Goal: Task Accomplishment & Management: Complete application form

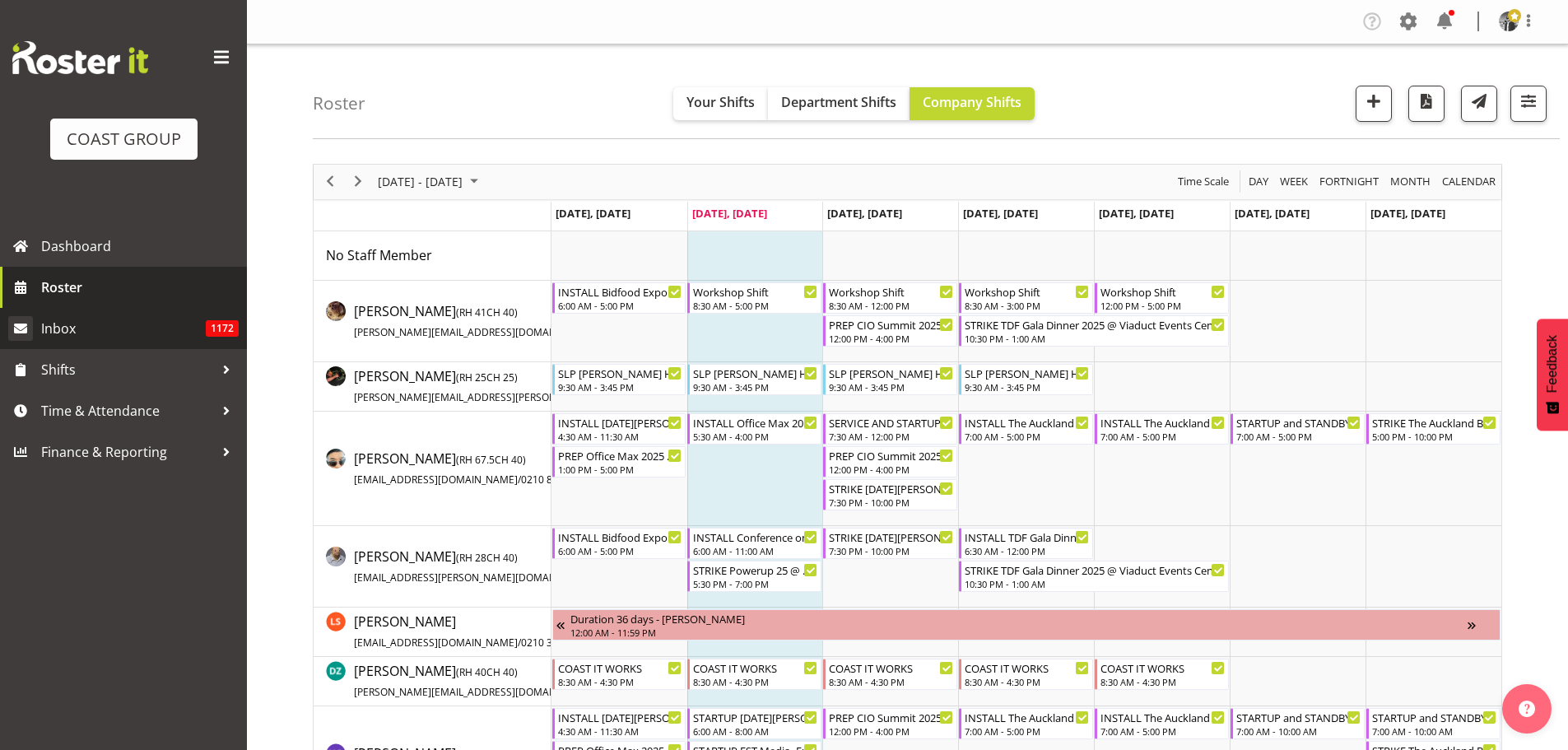
scroll to position [493, 0]
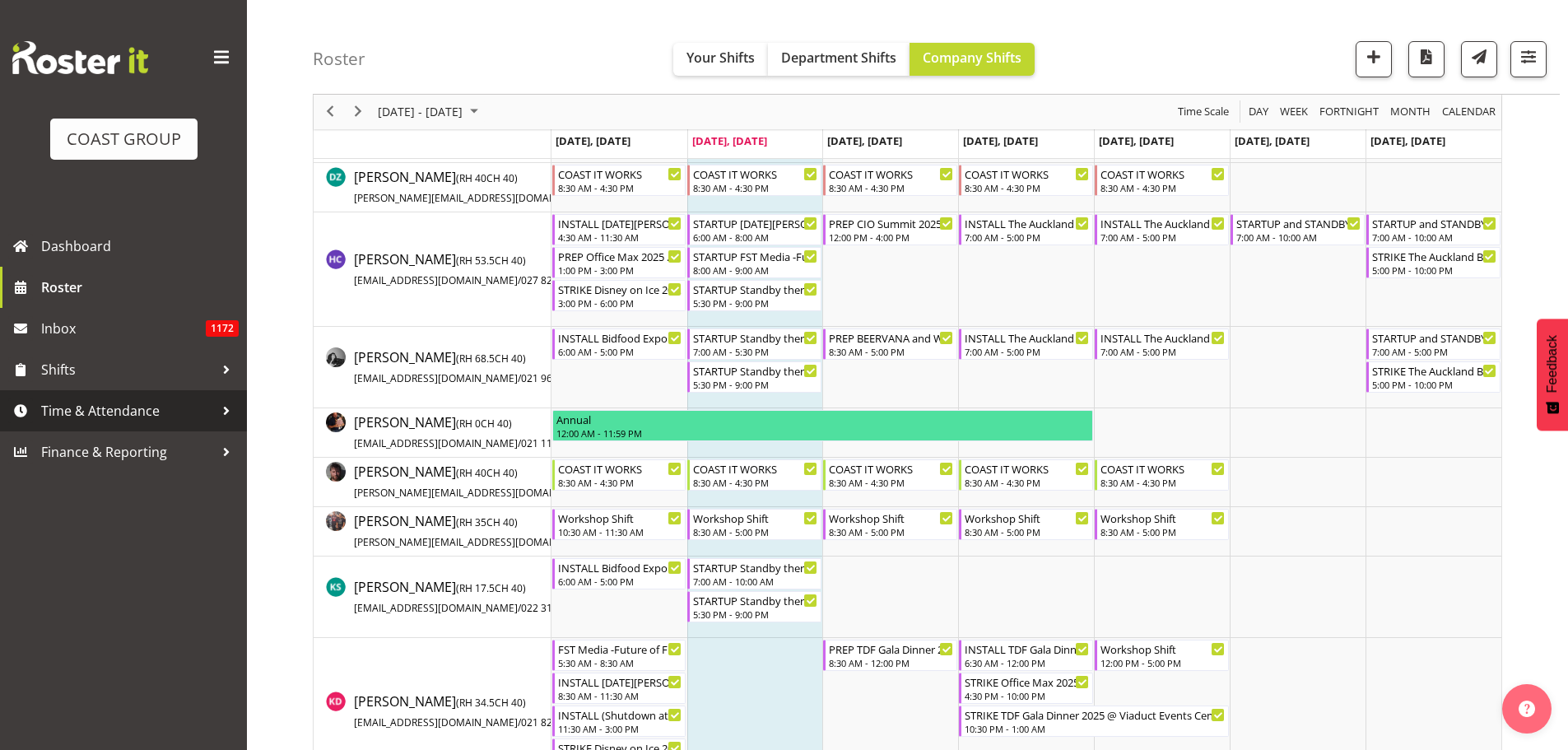
click at [221, 405] on div at bounding box center [225, 410] width 24 height 24
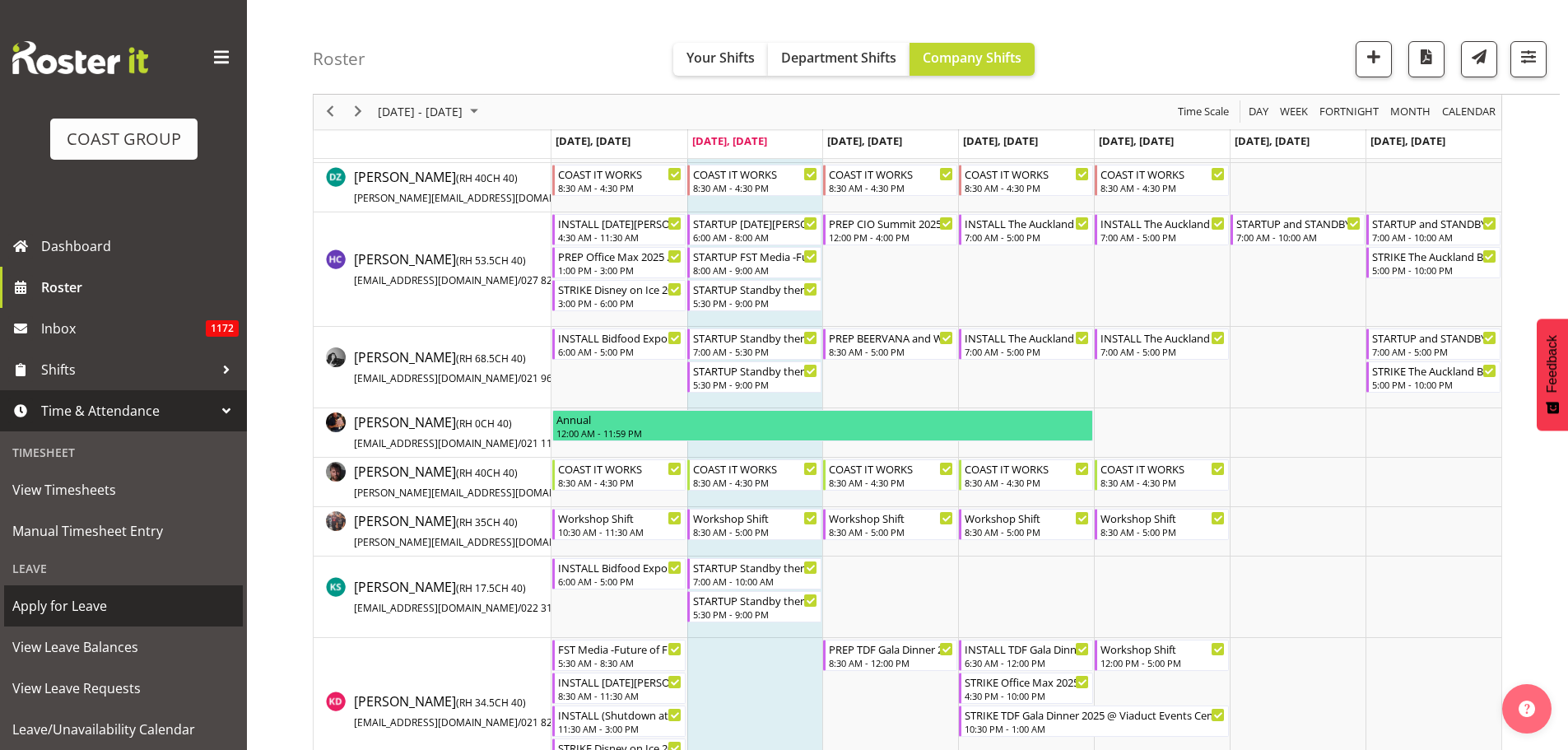
click at [158, 607] on span "Apply for Leave" at bounding box center [124, 605] width 222 height 24
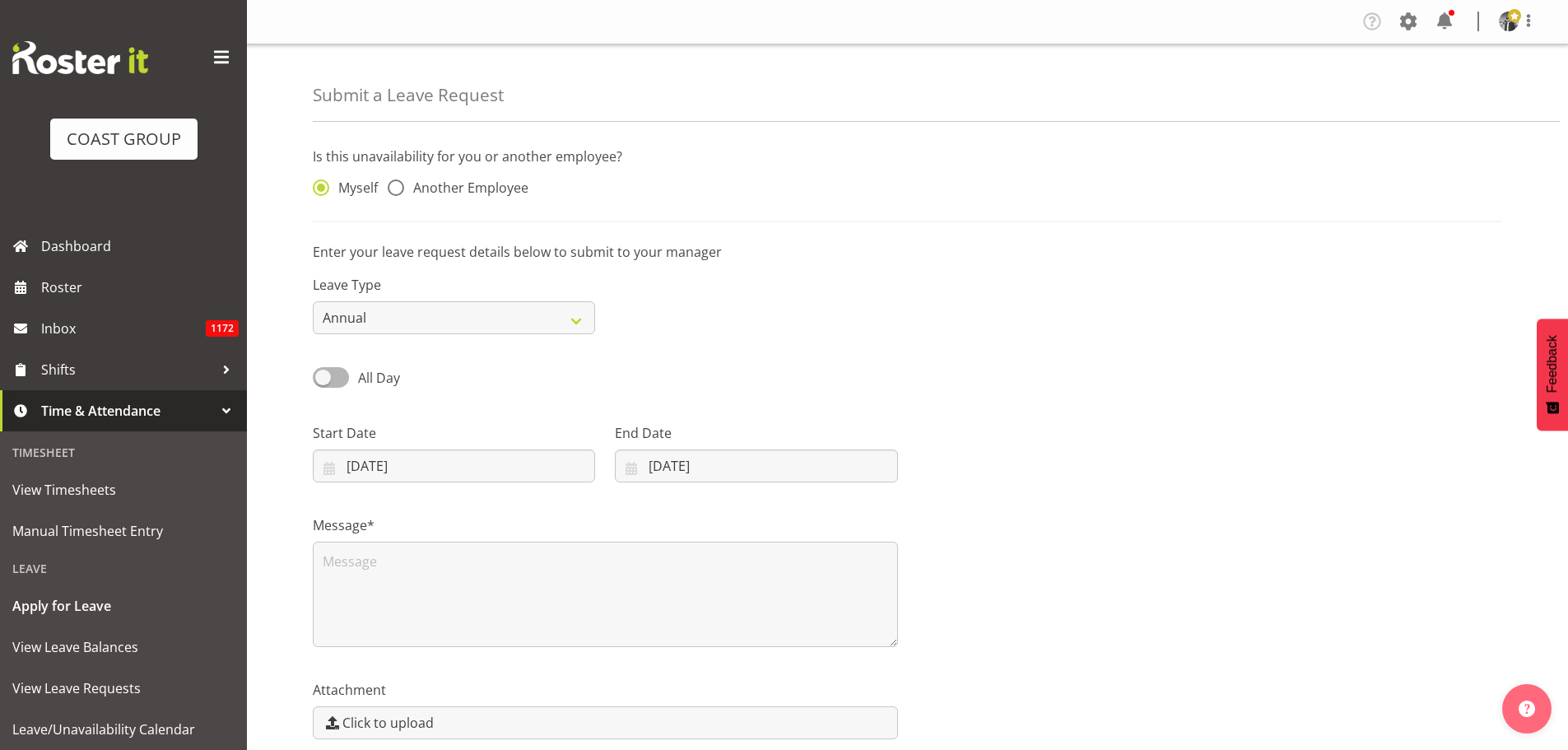
select select "7"
select select "2025"
click at [391, 467] on input "[DATE]" at bounding box center [453, 466] width 282 height 33
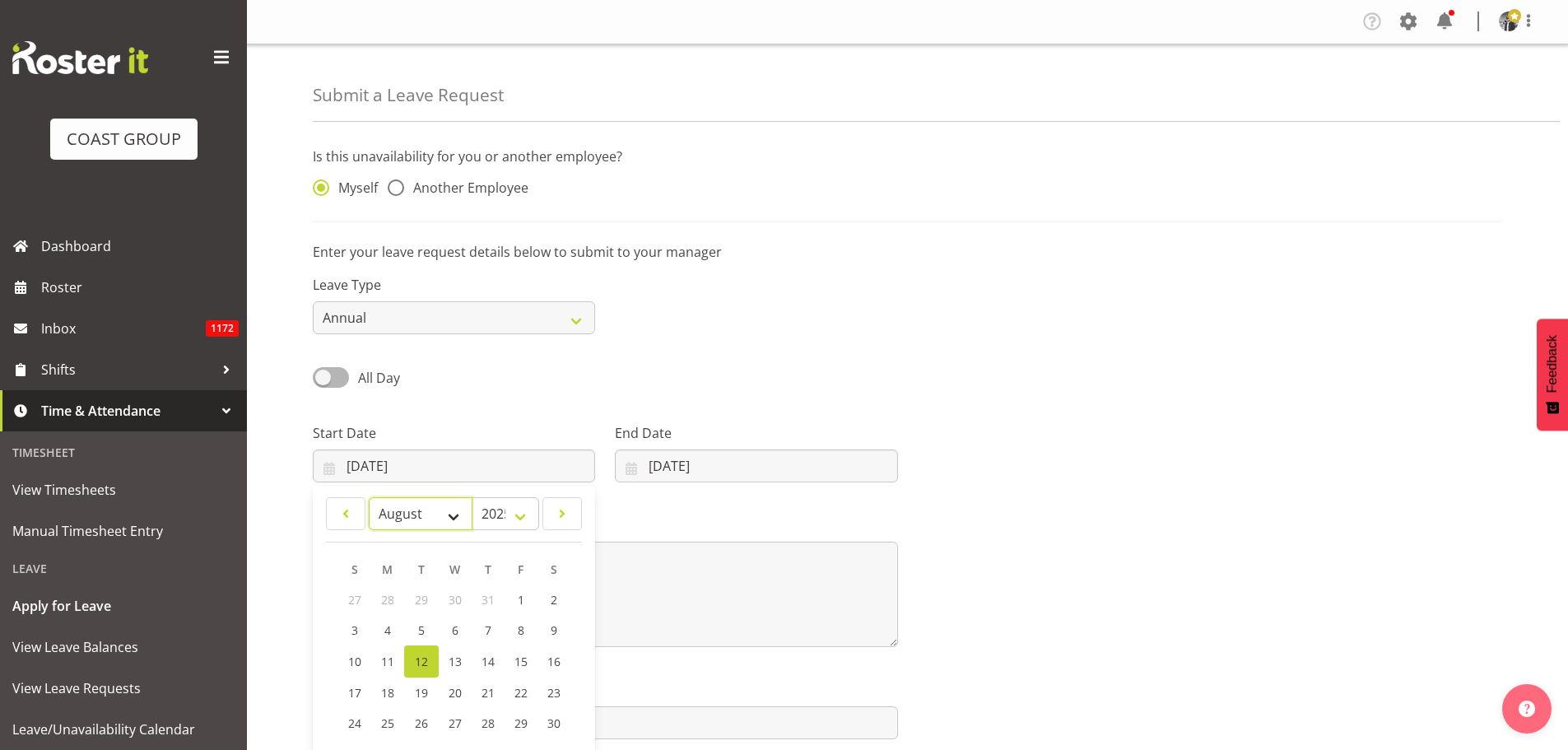
click at [454, 519] on select "January February March April May June July August September October November De…" at bounding box center [420, 514] width 103 height 33
select select "2"
click at [369, 497] on select "January February March April May June July August September October November De…" at bounding box center [420, 514] width 103 height 33
click at [528, 521] on select "2035 2034 2033 2032 2031 2030 2029 2028 2027 2026 2025 2024 2023 2022 2021 2020…" at bounding box center [505, 514] width 67 height 33
select select "2026"
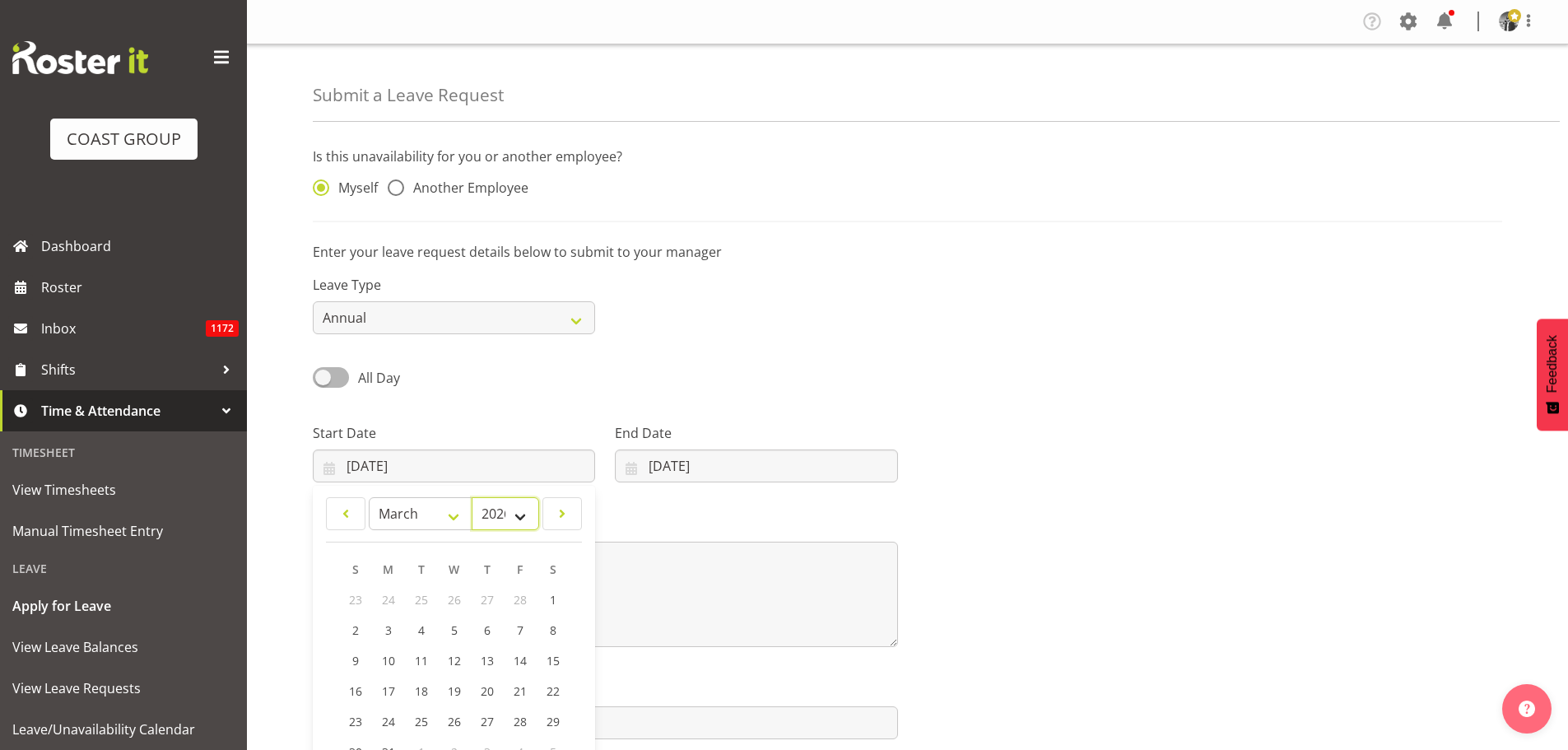
click at [472, 497] on select "2035 2034 2033 2032 2031 2030 2029 2028 2027 2026 2025 2024 2023 2022 2021 2020…" at bounding box center [505, 514] width 67 height 33
click at [483, 690] on span "26" at bounding box center [488, 691] width 14 height 16
type input "[DATE]"
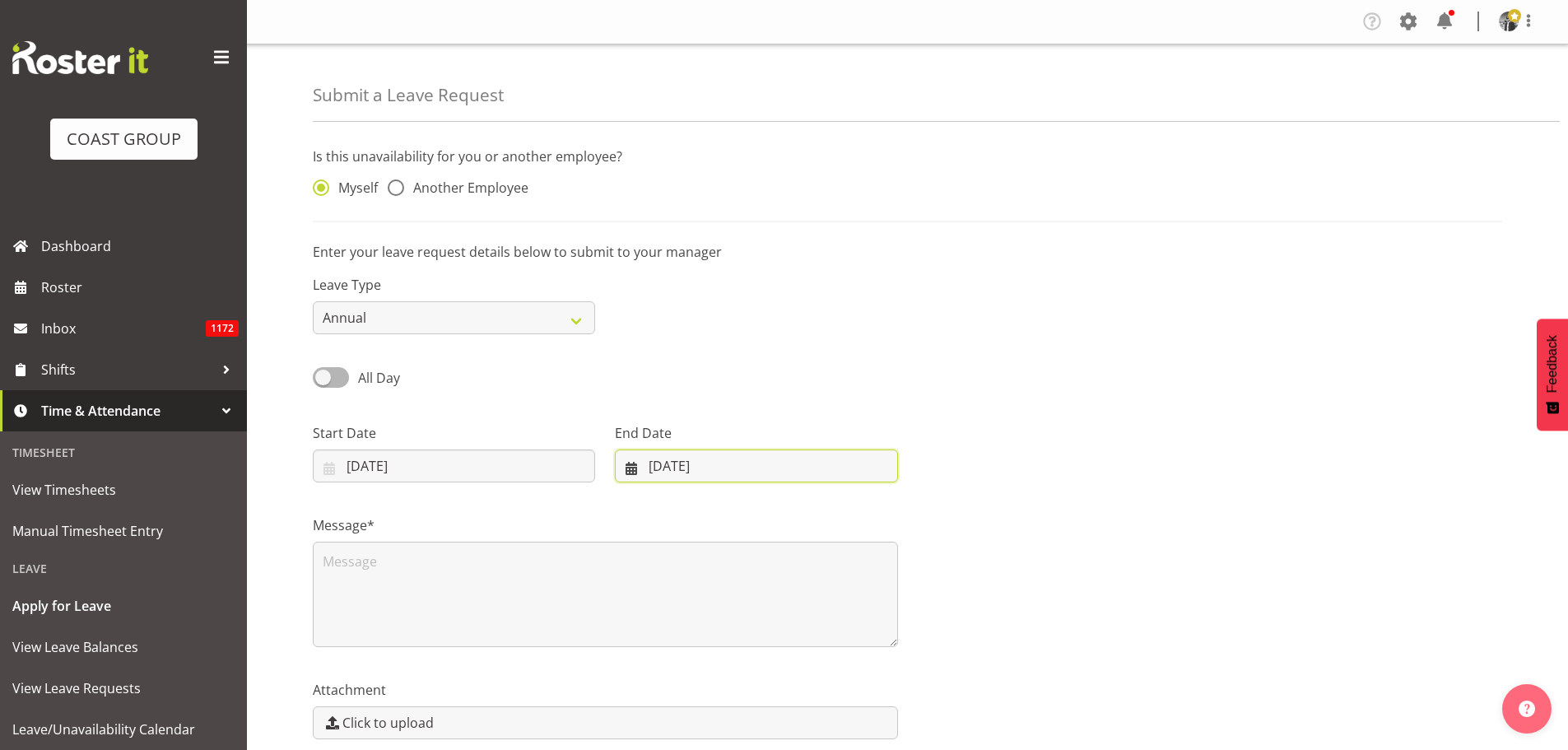
click at [668, 472] on input "[DATE]" at bounding box center [755, 466] width 282 height 33
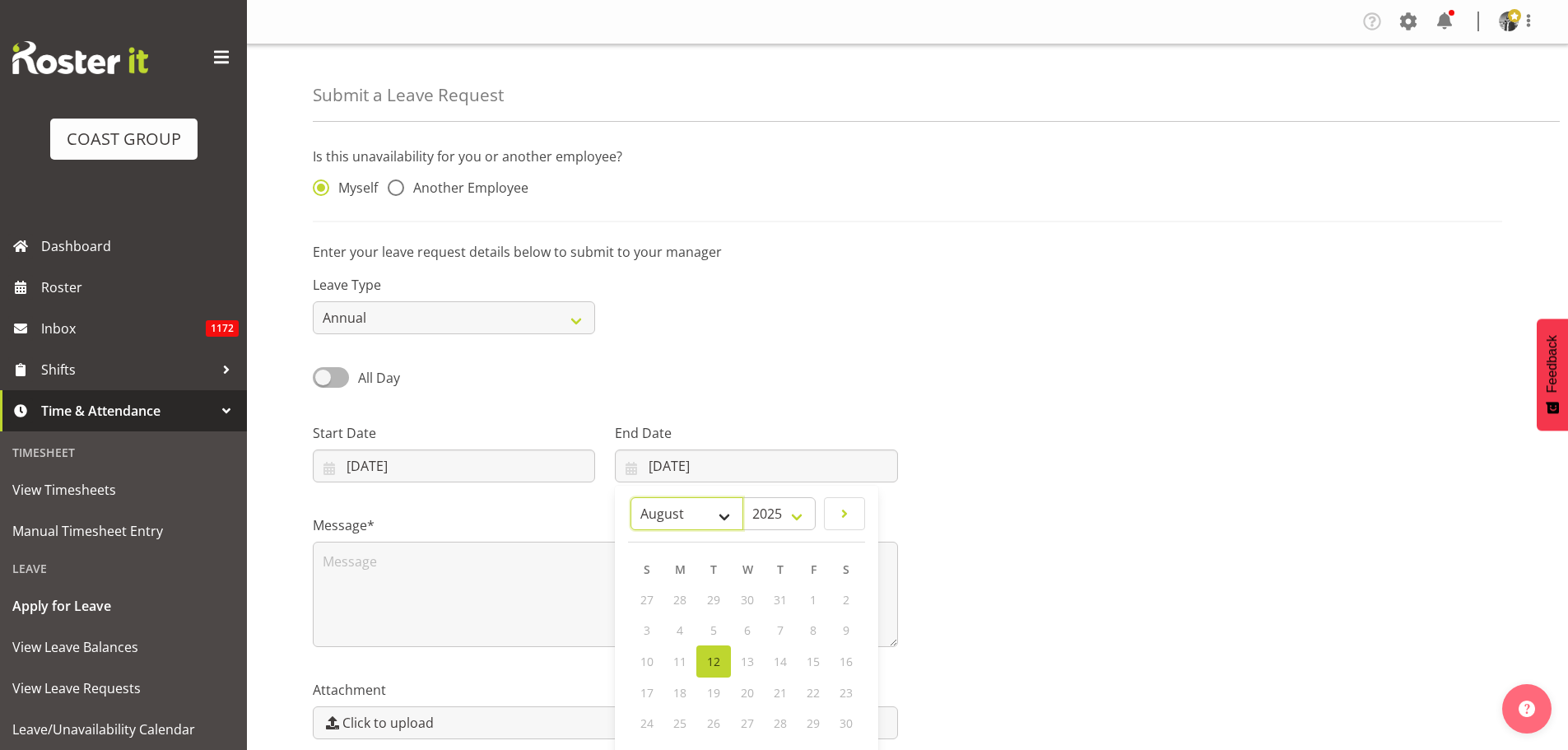
click at [719, 514] on select "January February March April May June July August September October November De…" at bounding box center [686, 514] width 113 height 33
select select "2"
click at [630, 497] on select "January February March April May June July August September October November De…" at bounding box center [686, 514] width 113 height 33
click at [792, 514] on select "2035 2034 2033 2032 2031 2030 2029 2028 2027 2026 2025" at bounding box center [778, 514] width 73 height 33
select select "2026"
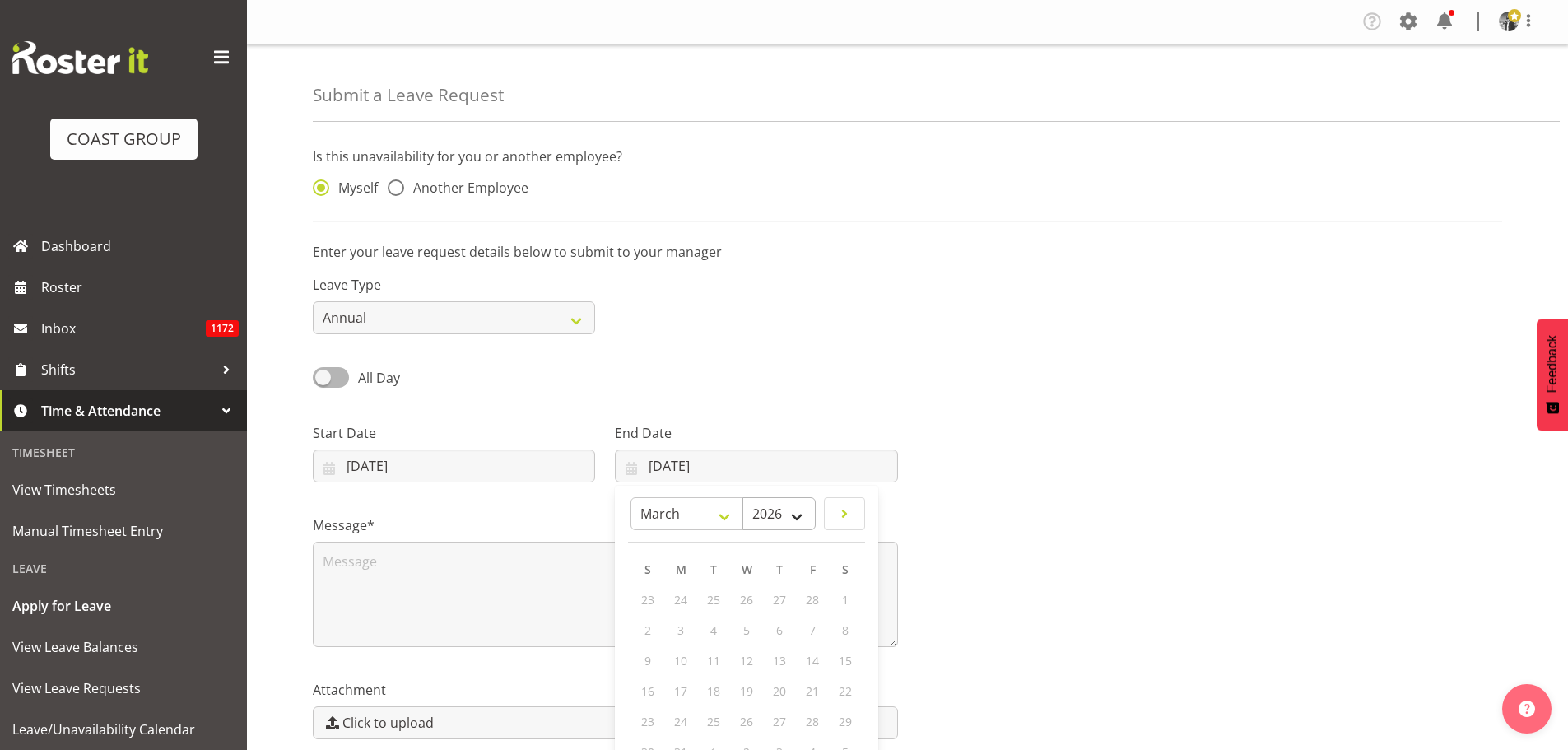
click at [742, 497] on select "2035 2034 2033 2032 2031 2030 2029 2028 2027 2026 2025" at bounding box center [778, 514] width 73 height 33
click at [746, 625] on span "11" at bounding box center [747, 630] width 14 height 16
click at [720, 513] on select "January February March April May June July August September October November De…" at bounding box center [686, 514] width 113 height 33
click at [372, 461] on input "[DATE]" at bounding box center [453, 466] width 282 height 33
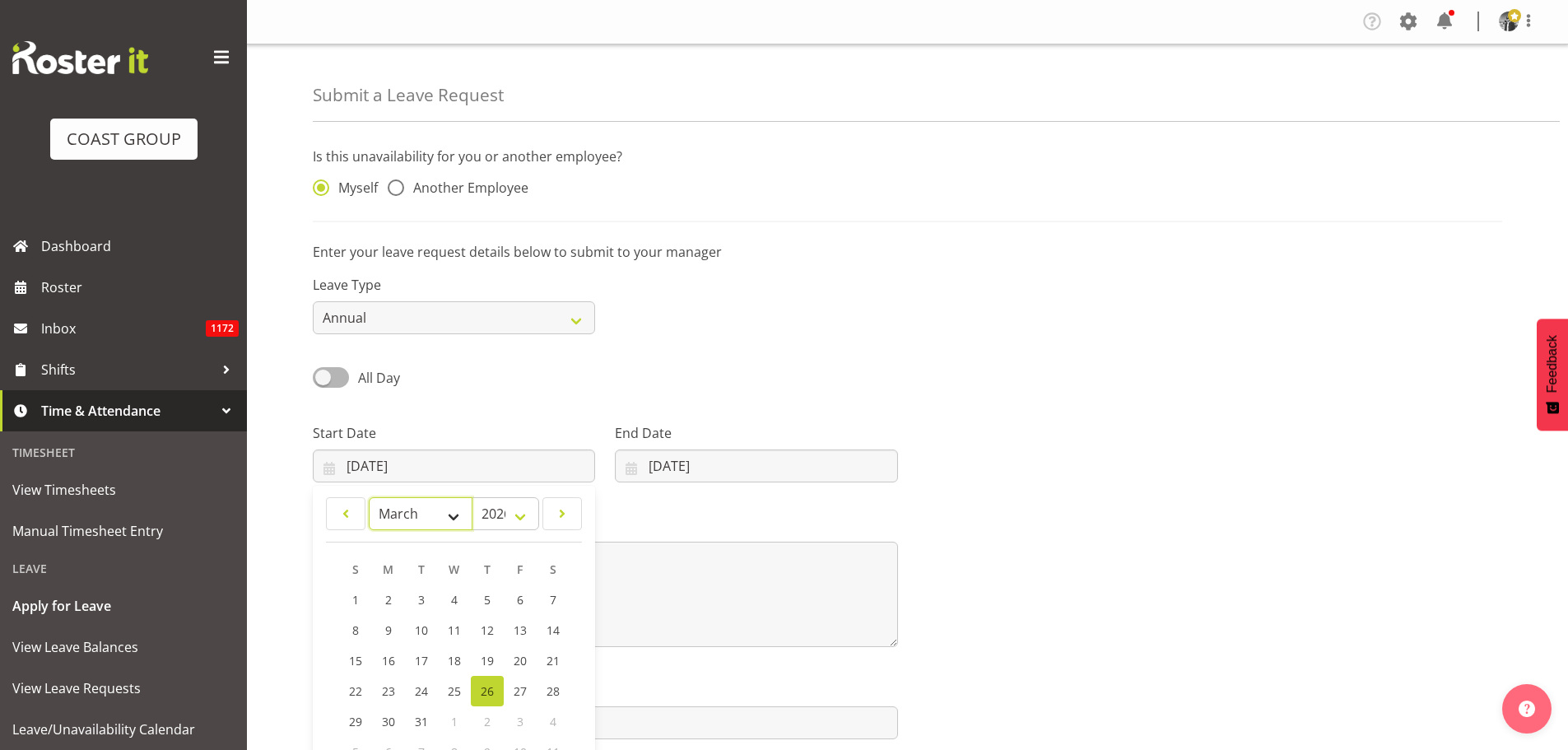
click at [454, 519] on select "January February March April May June July August September October November De…" at bounding box center [420, 514] width 103 height 33
select select "1"
click at [369, 497] on select "January February March April May June July August September October November De…" at bounding box center [420, 514] width 103 height 33
click at [487, 693] on span "26" at bounding box center [488, 691] width 14 height 16
type input "[DATE]"
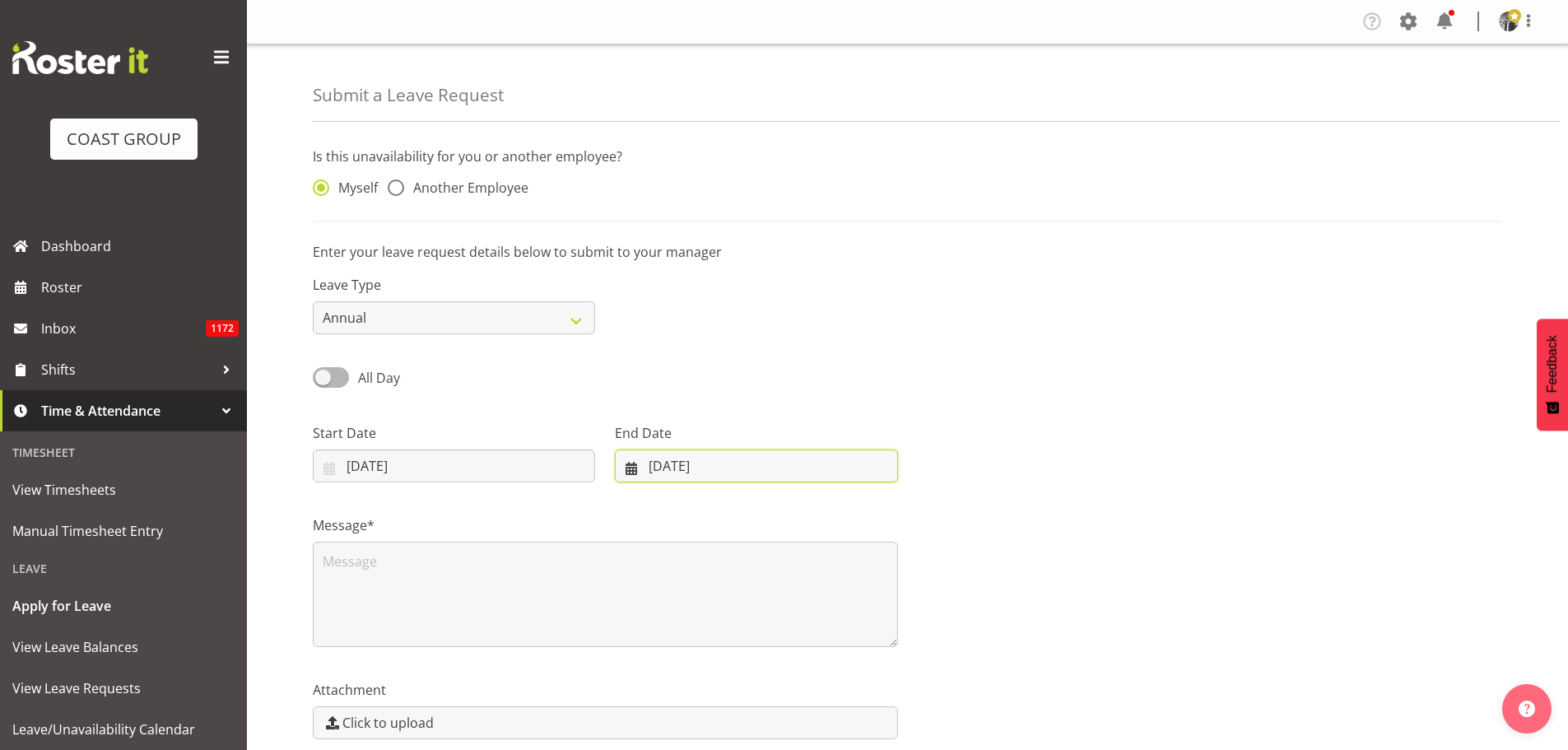
click at [672, 467] on input "[DATE]" at bounding box center [755, 466] width 282 height 33
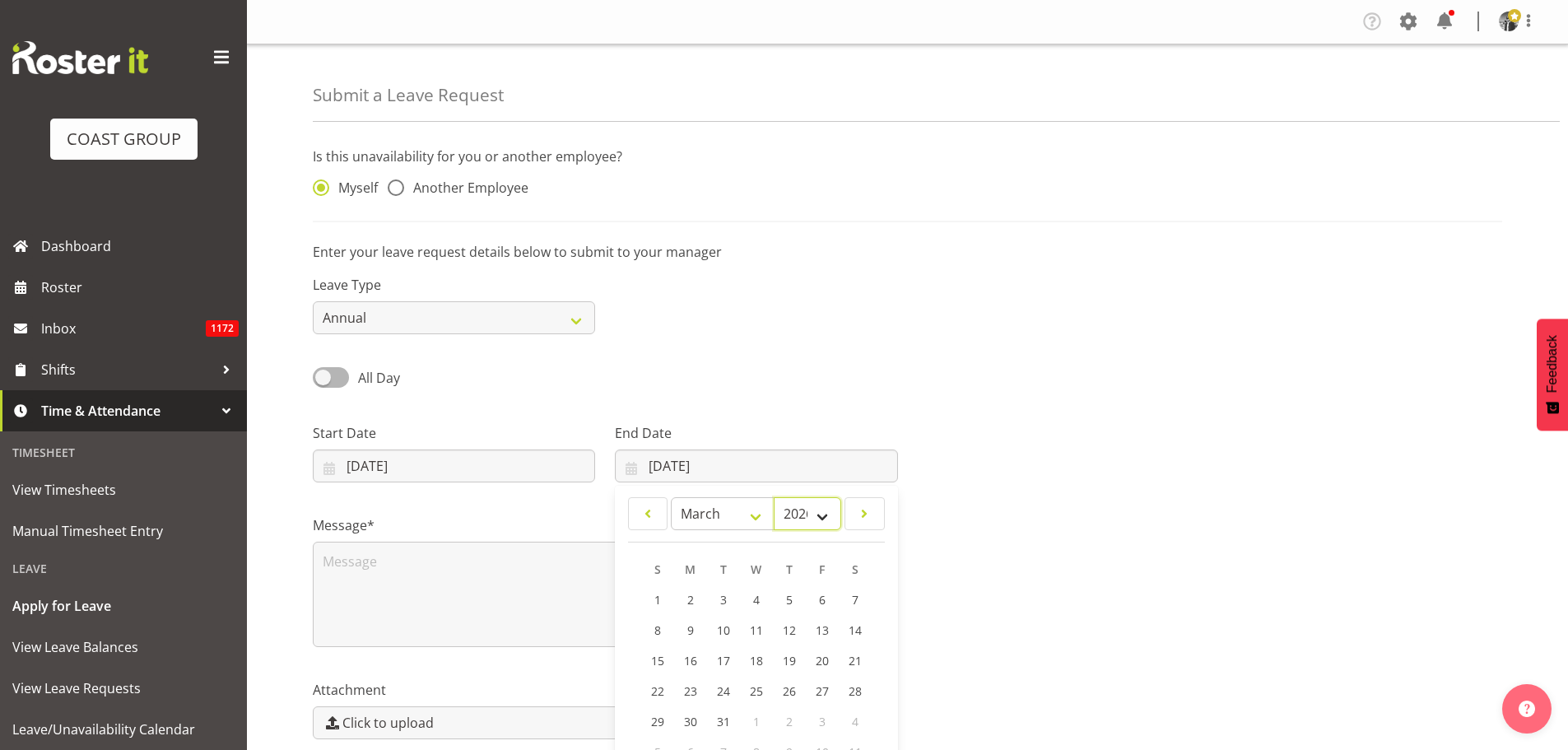
click at [819, 519] on select "2036 2035 2034 2033 2032 2031 2030 2029 2028 2027 2026" at bounding box center [806, 514] width 67 height 33
click at [773, 497] on select "2036 2035 2034 2033 2032 2031 2030 2029 2028 2027 2026" at bounding box center [806, 514] width 67 height 33
click at [695, 601] on link "2" at bounding box center [690, 599] width 33 height 30
type input "[DATE]"
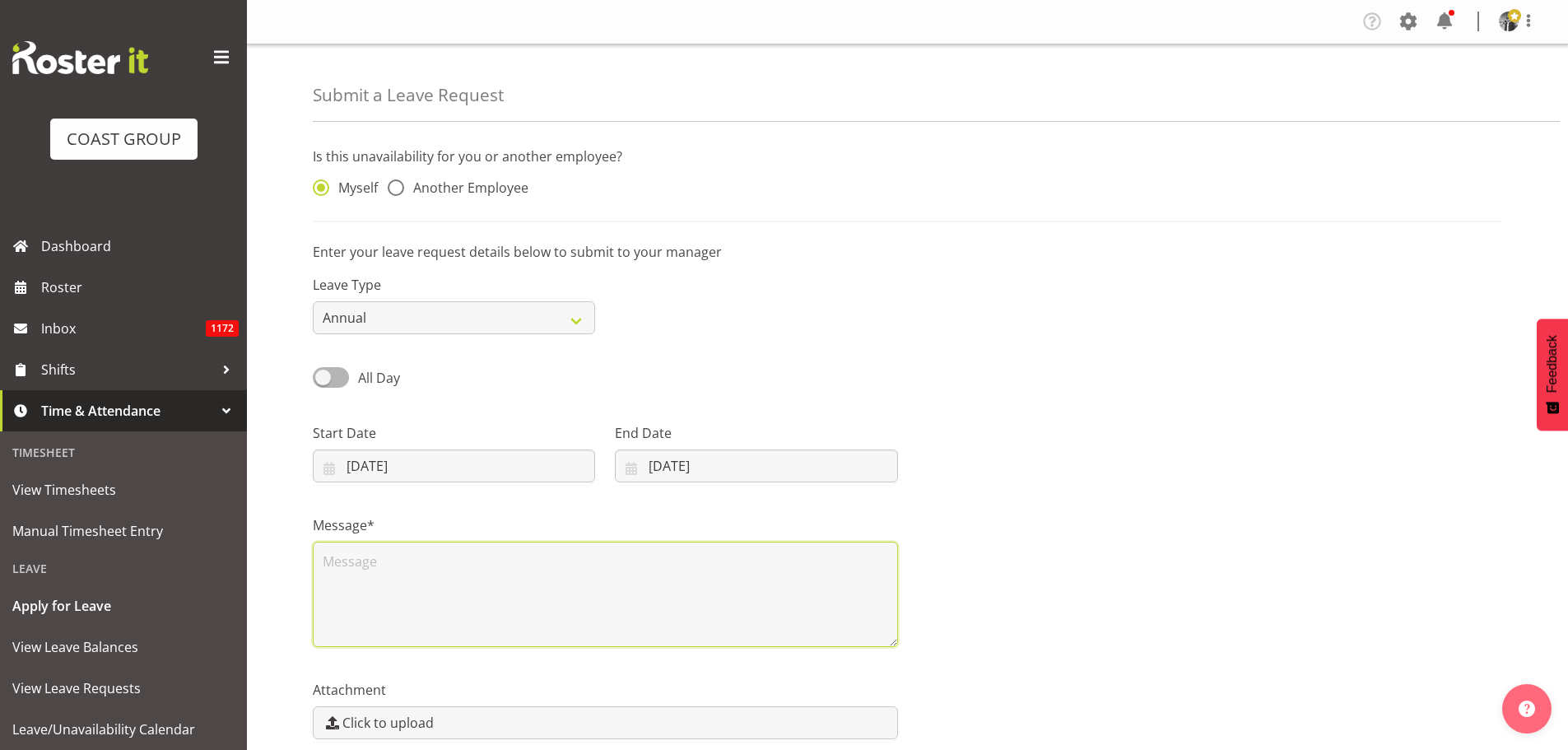
click at [414, 567] on textarea at bounding box center [606, 594] width 585 height 105
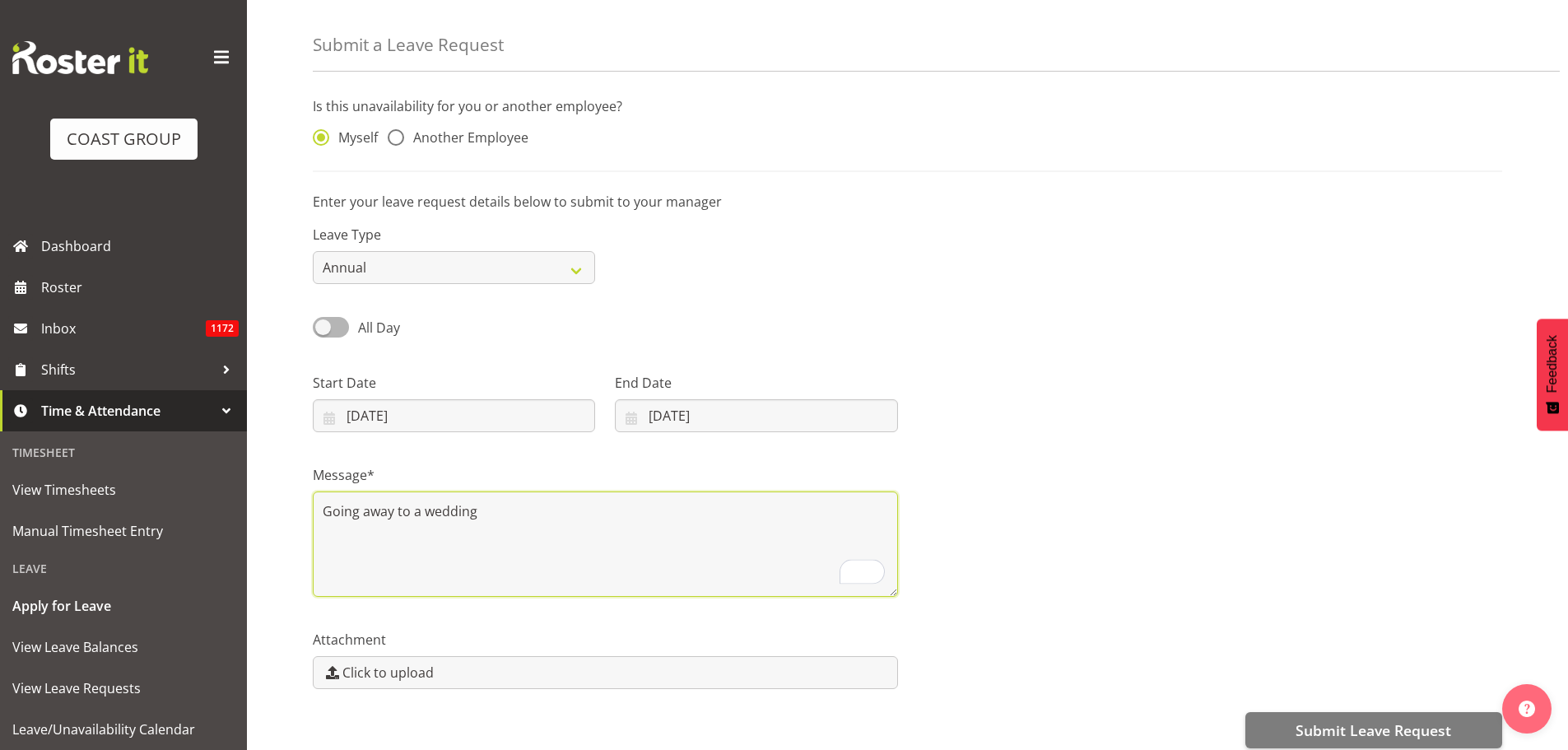
scroll to position [73, 0]
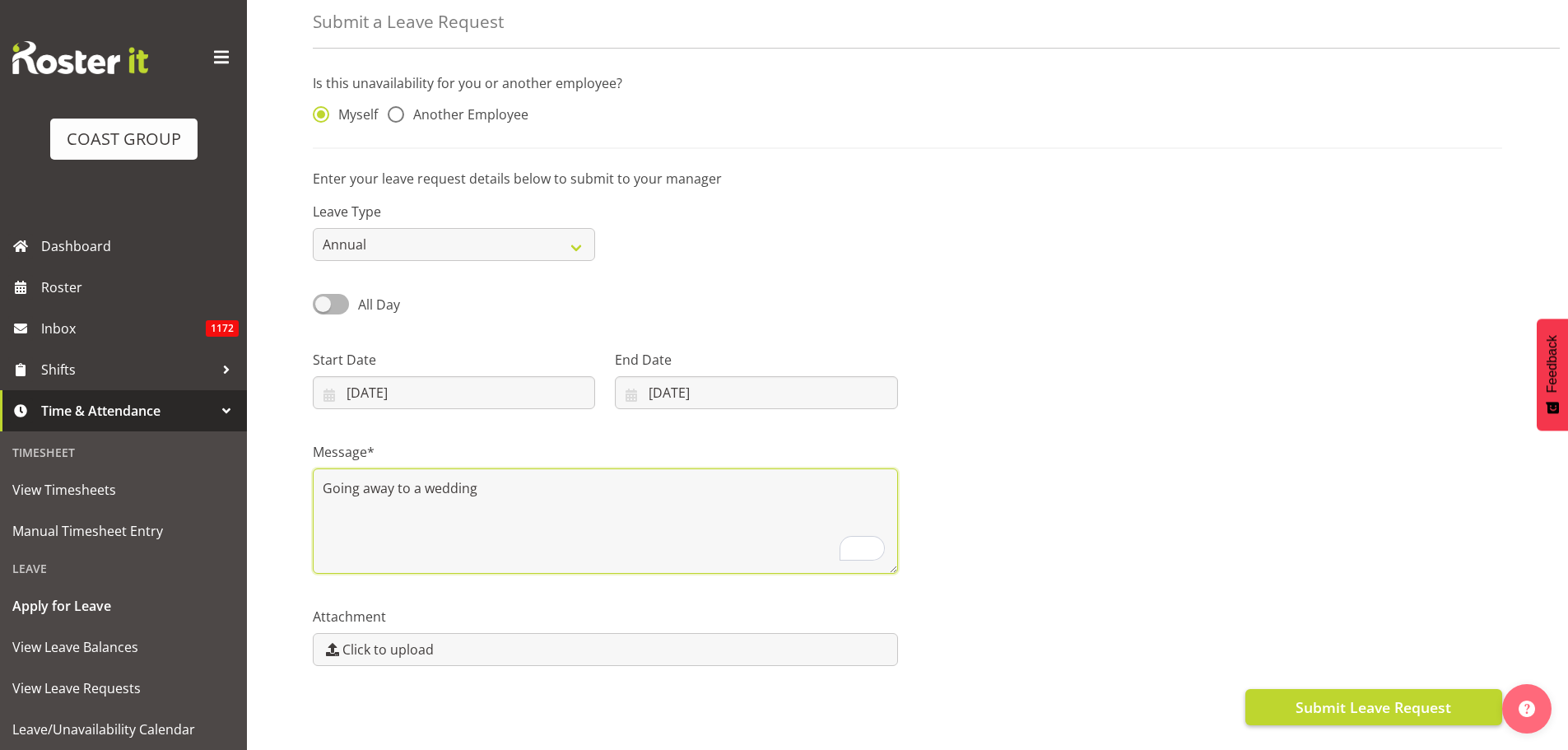
type textarea "Going away to a wedding"
click at [1393, 707] on span "Submit Leave Request" at bounding box center [1373, 707] width 156 height 21
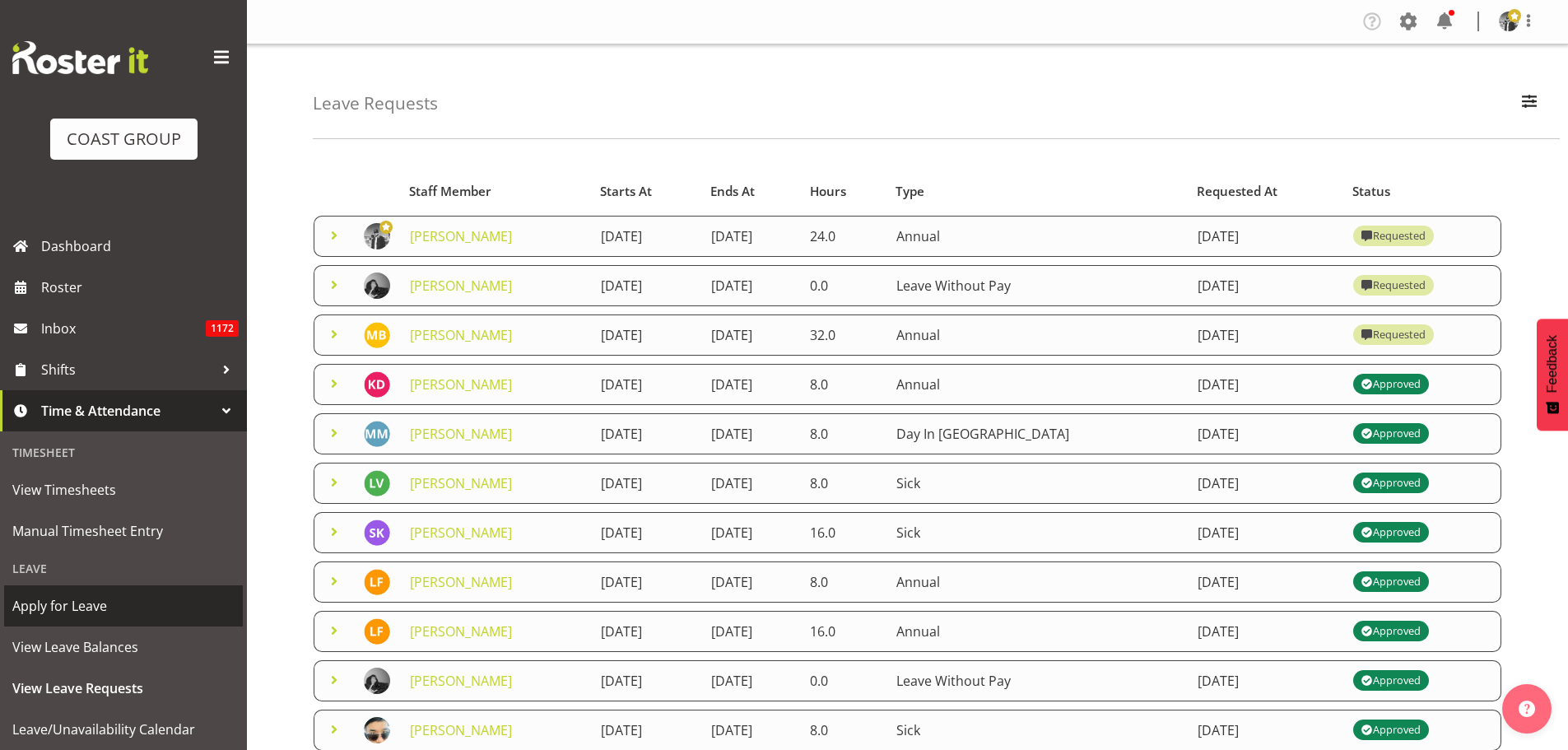
click at [113, 604] on span "Apply for Leave" at bounding box center [124, 605] width 222 height 24
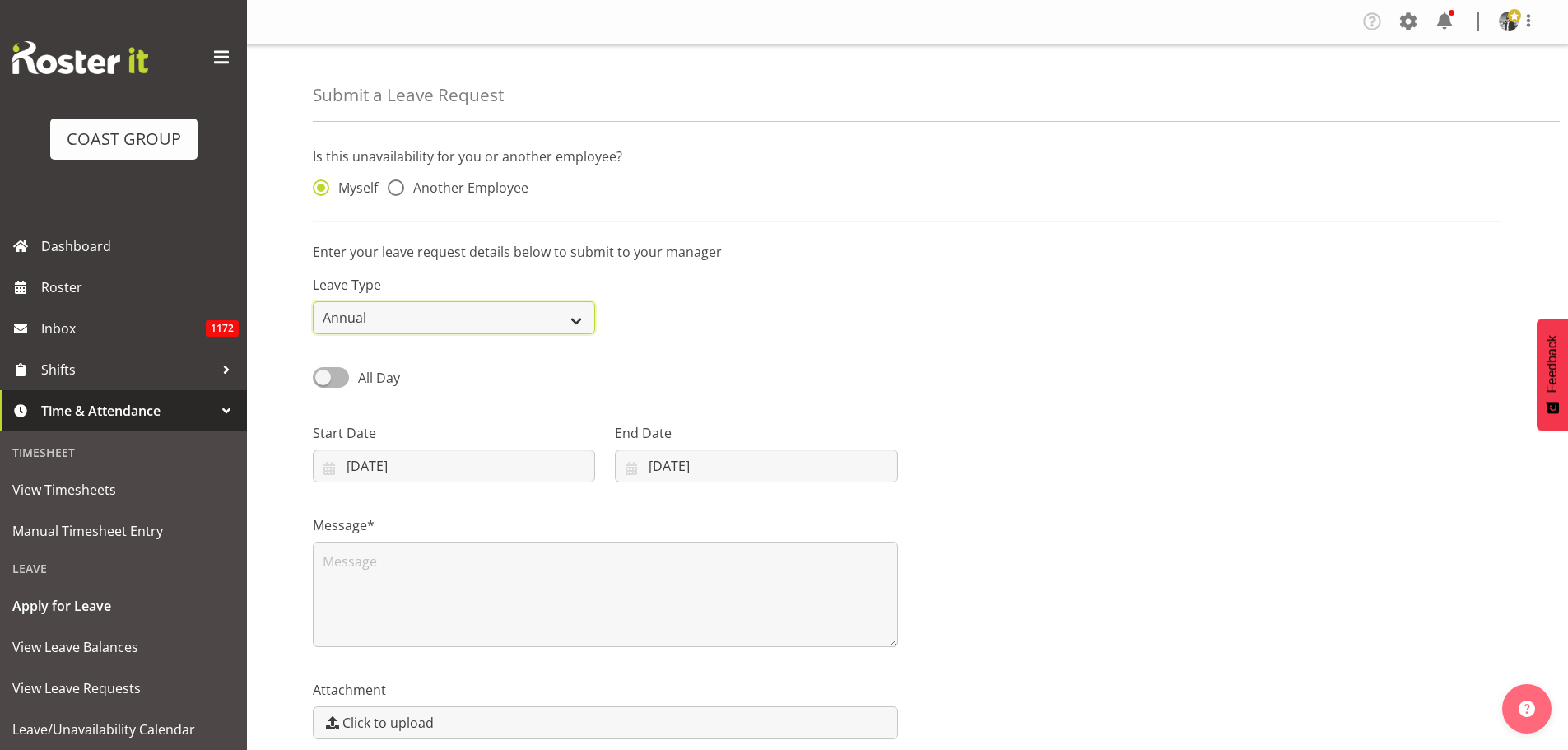
click at [535, 320] on select "Annual Sick Leave Without Pay Bereavement Domestic Violence Parental Jury Servi…" at bounding box center [453, 318] width 282 height 33
select select "Leave Without Pay"
click at [313, 301] on select "Annual Sick Leave Without Pay Bereavement Domestic Violence Parental Jury Servi…" at bounding box center [453, 318] width 282 height 33
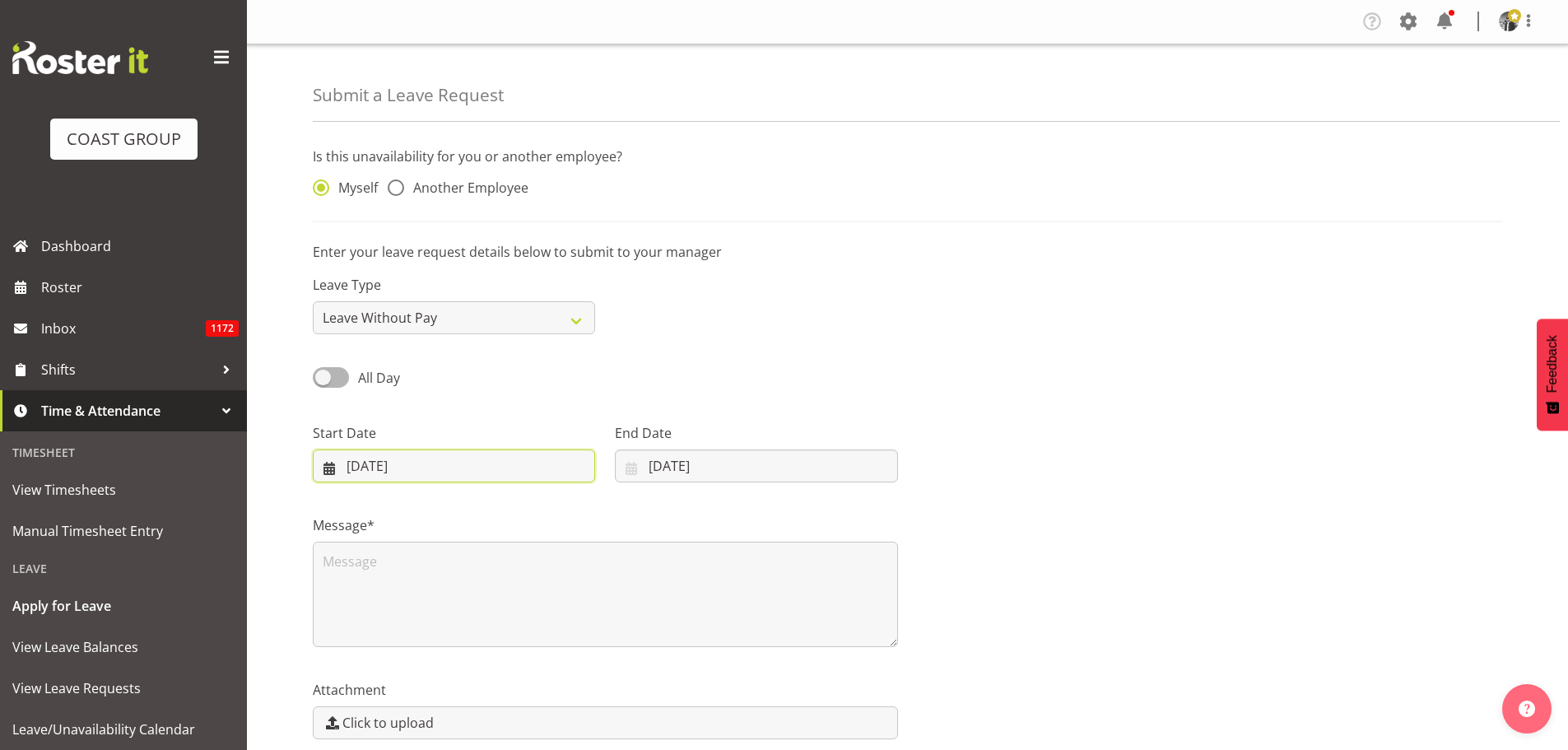
click at [367, 467] on input "[DATE]" at bounding box center [453, 466] width 282 height 33
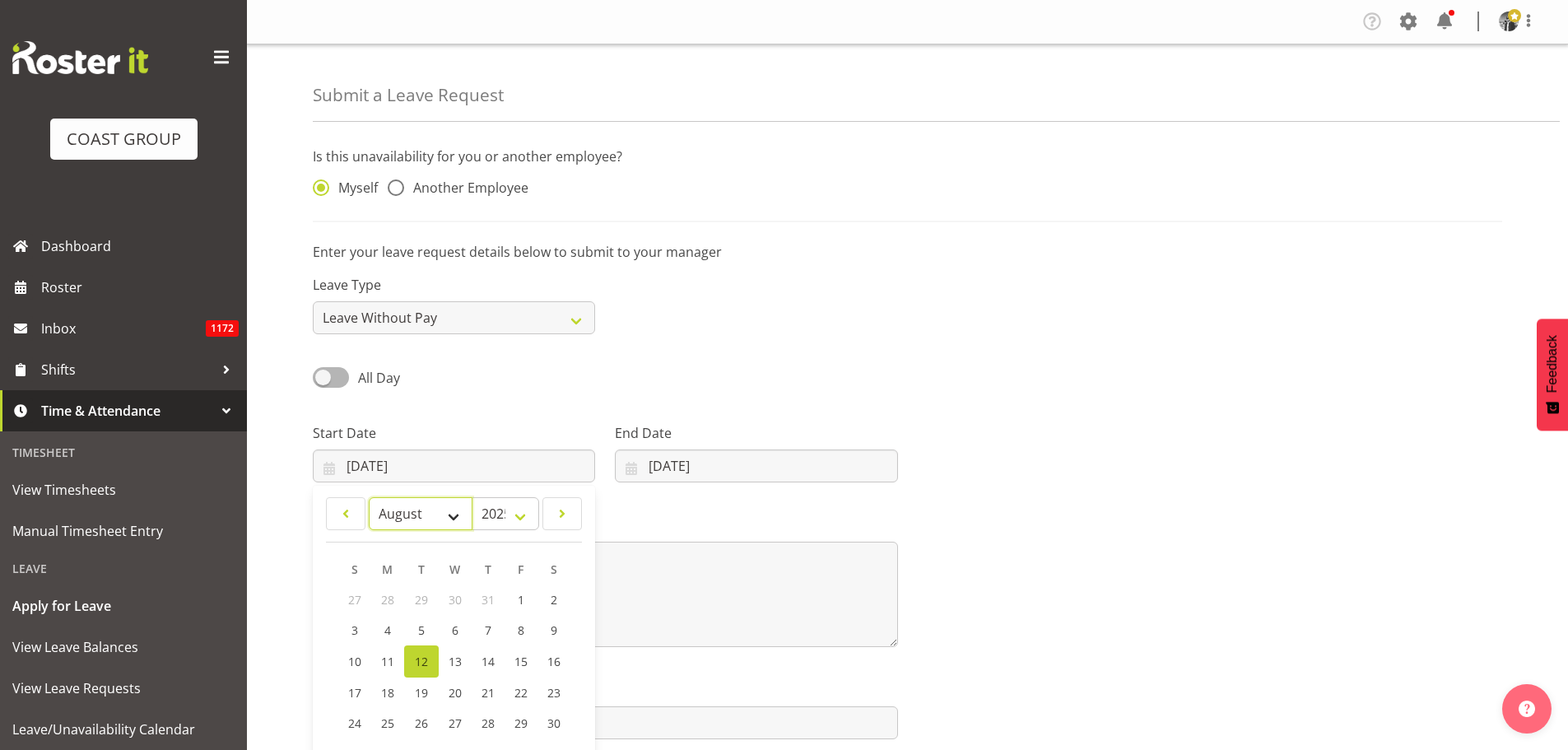
click at [450, 520] on select "January February March April May June July August September October November De…" at bounding box center [420, 514] width 103 height 33
select select "2"
click at [369, 497] on select "January February March April May June July August September October November De…" at bounding box center [420, 514] width 103 height 33
drag, startPoint x: 525, startPoint y: 520, endPoint x: 512, endPoint y: 517, distance: 13.3
click at [525, 520] on select "2035 2034 2033 2032 2031 2030 2029 2028 2027 2026 2025 2024 2023 2022 2021 2020…" at bounding box center [505, 514] width 67 height 33
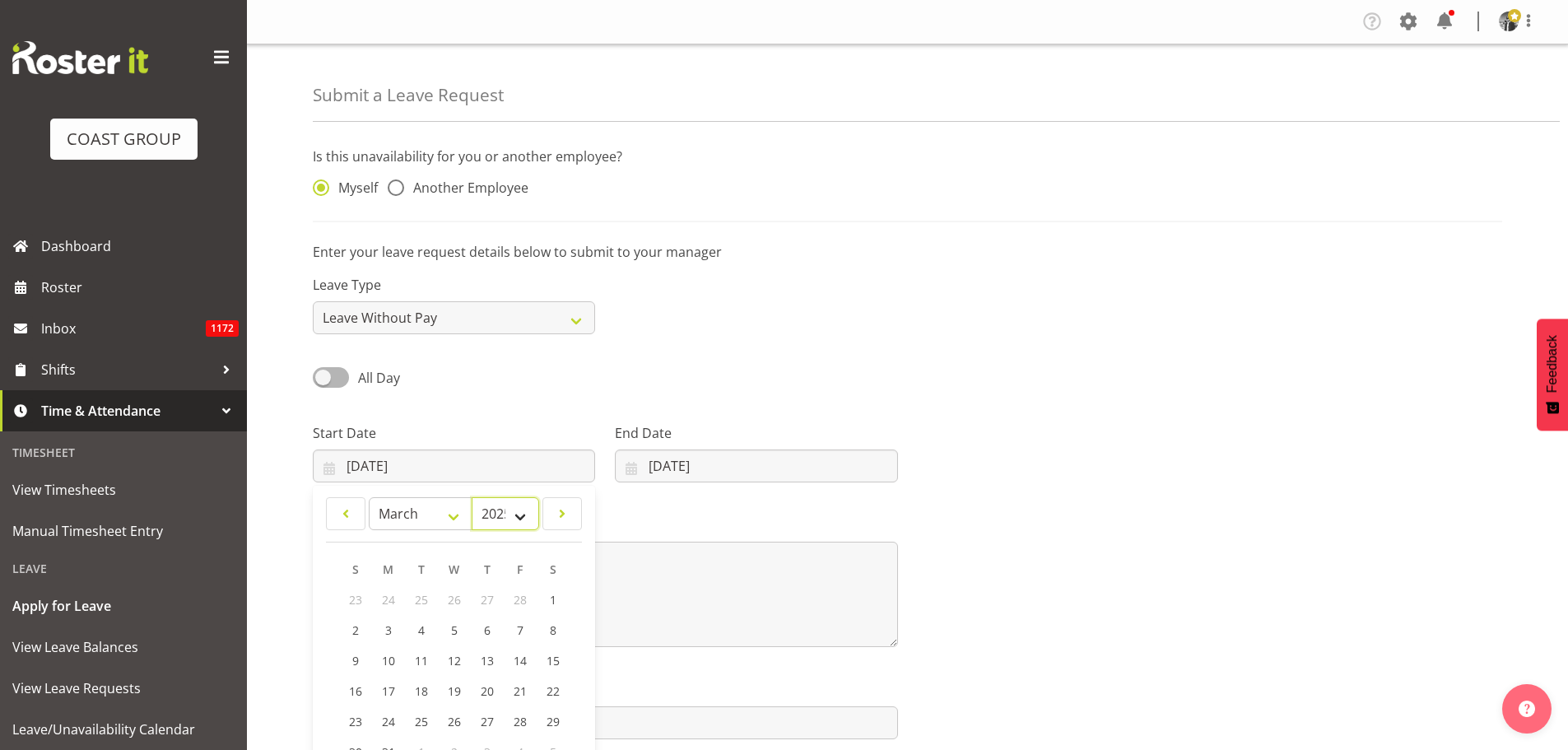
select select "2026"
click at [472, 497] on select "2035 2034 2033 2032 2031 2030 2029 2028 2027 2026 2025 2024 2023 2022 2021 2020…" at bounding box center [505, 514] width 67 height 33
click at [546, 607] on link "7" at bounding box center [553, 599] width 33 height 30
type input "07/03/2026"
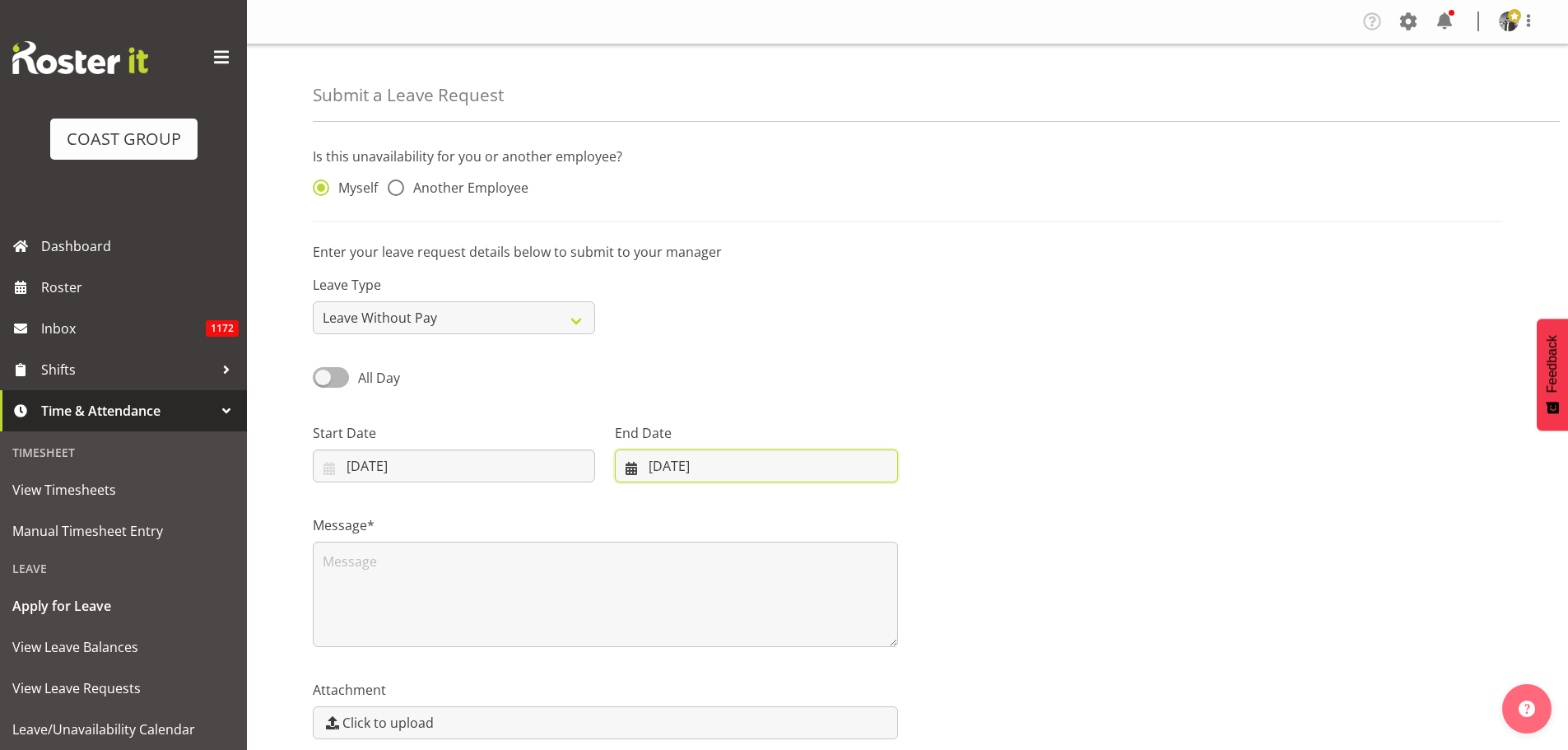
click at [679, 460] on input "[DATE]" at bounding box center [755, 466] width 282 height 33
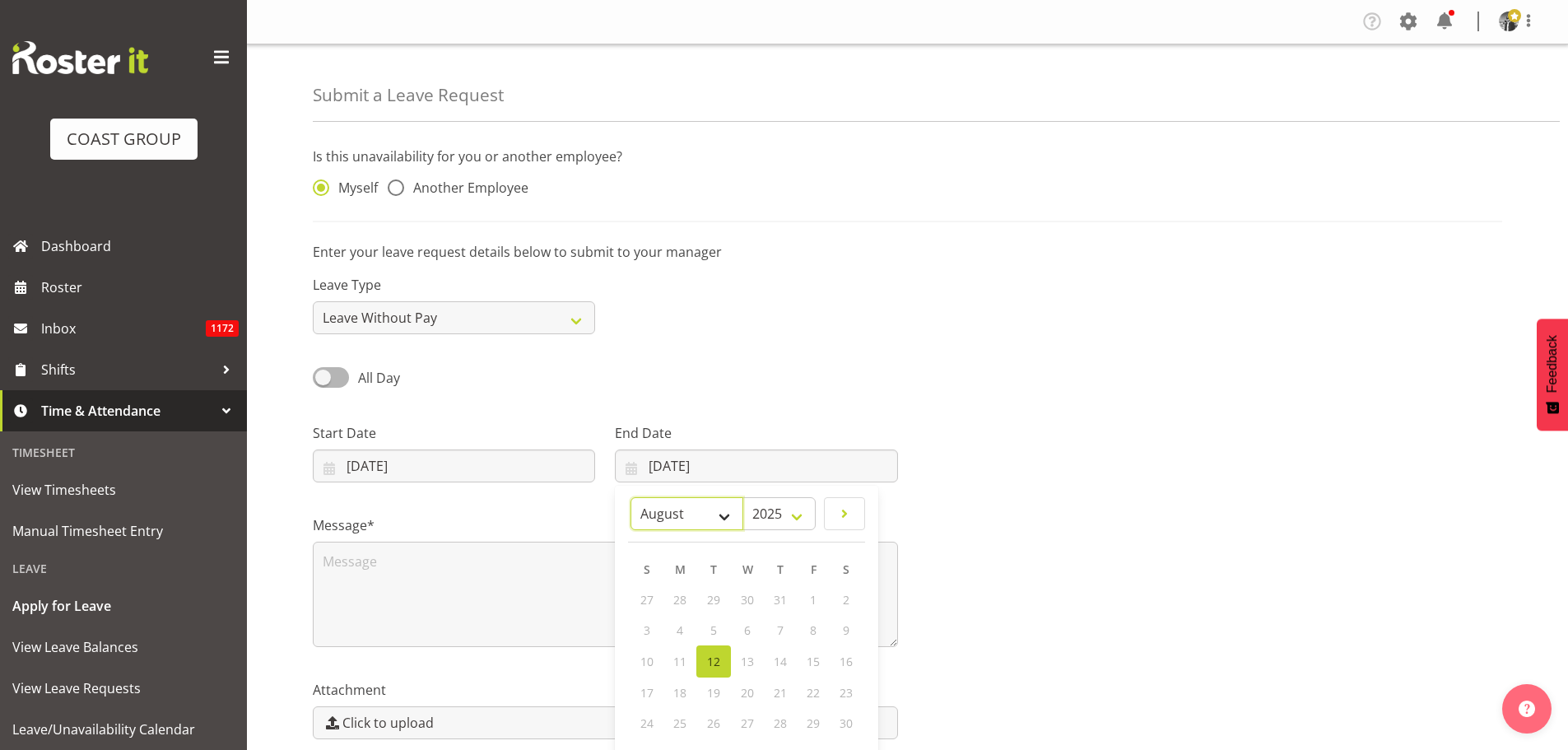
click at [717, 515] on select "January February March April May June July August September October November De…" at bounding box center [686, 514] width 113 height 33
select select "2"
click at [630, 497] on select "January February March April May June July August September October November De…" at bounding box center [686, 514] width 113 height 33
click at [794, 517] on select "2035 2034 2033 2032 2031 2030 2029 2028 2027 2026 2025" at bounding box center [778, 514] width 73 height 33
select select "2026"
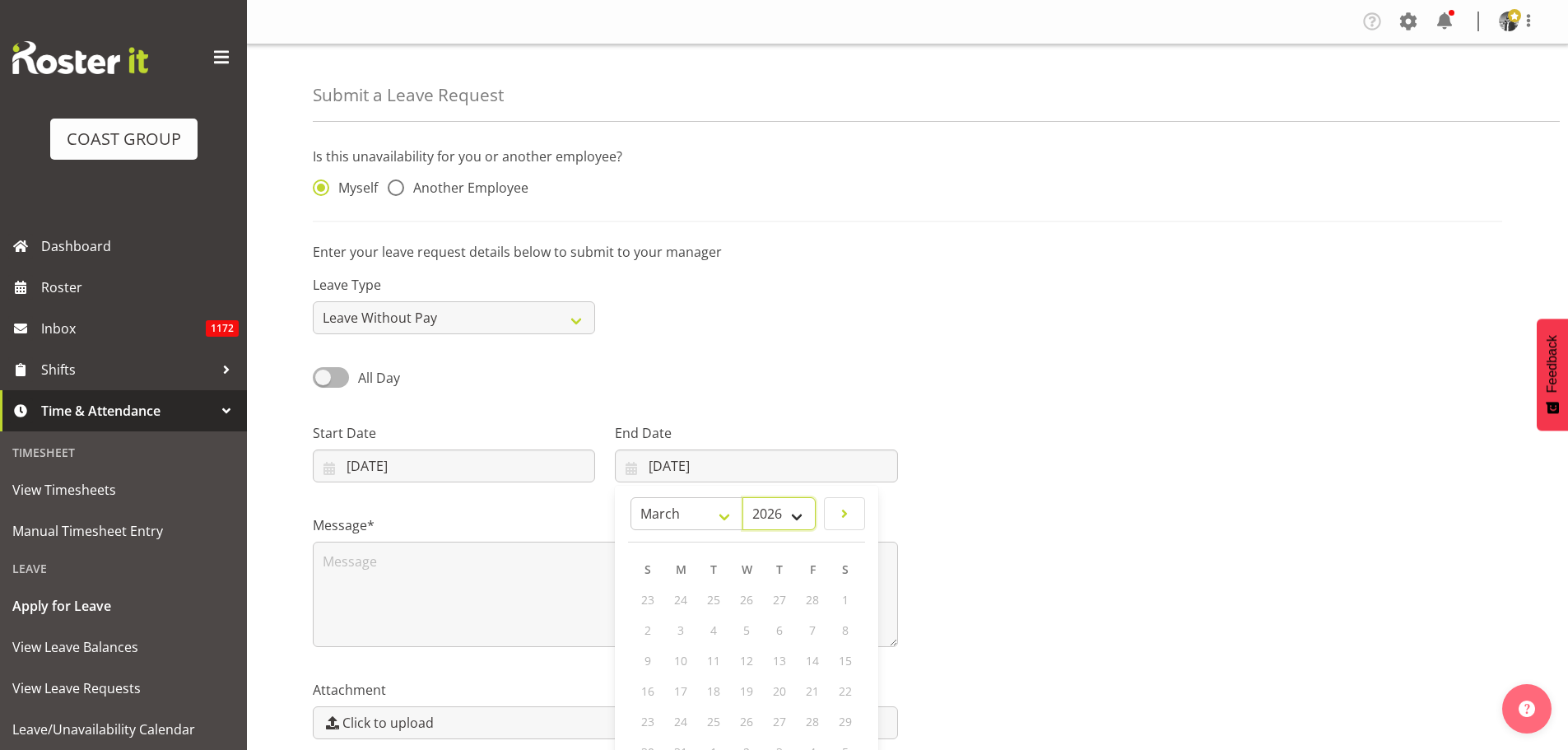
click at [742, 497] on select "2035 2034 2033 2032 2031 2030 2029 2028 2027 2026 2025" at bounding box center [778, 514] width 73 height 33
click at [644, 635] on link "8" at bounding box center [647, 629] width 33 height 30
type input "08/03/2026"
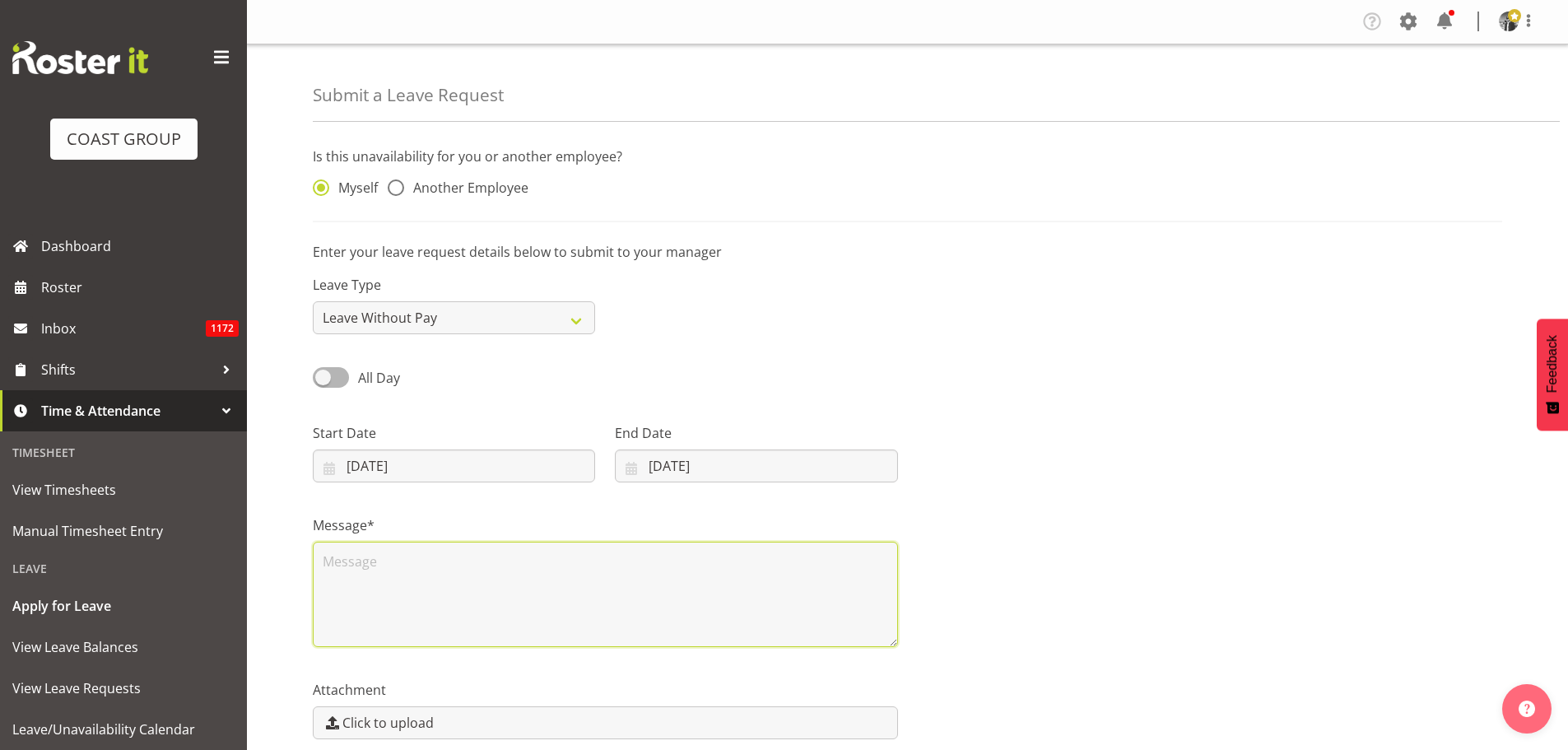
click at [369, 572] on textarea at bounding box center [606, 594] width 585 height 105
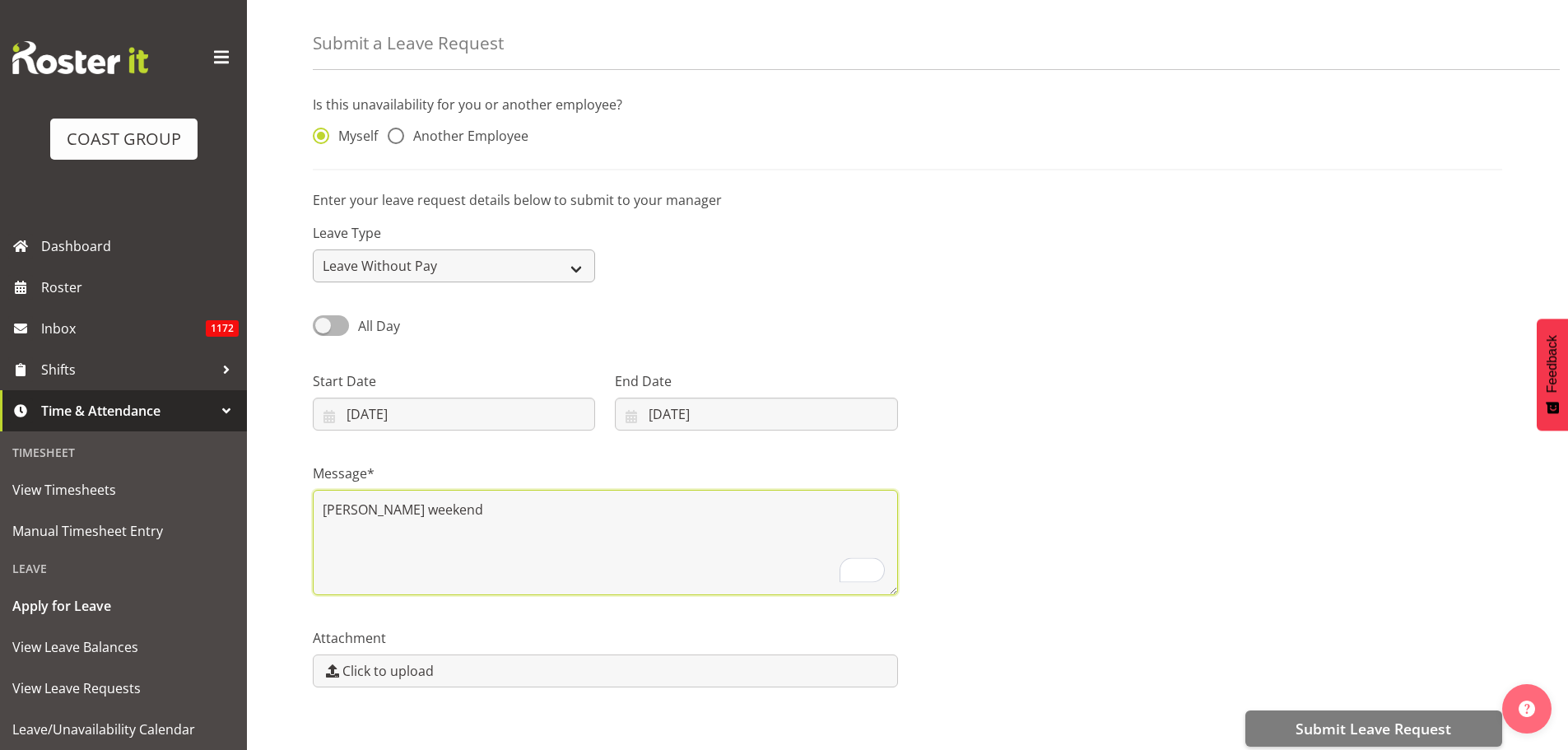
scroll to position [73, 0]
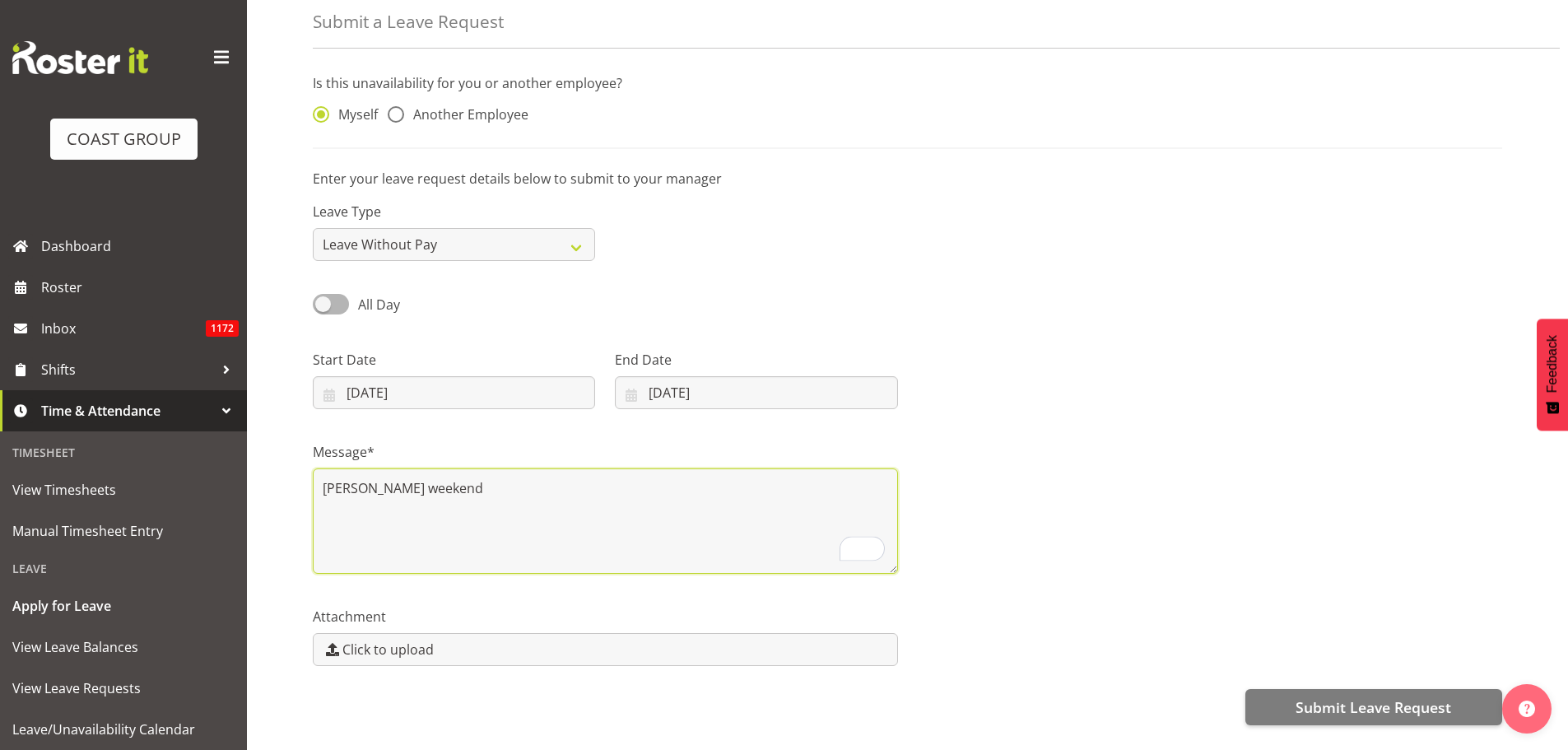
type textarea "Nina brithday weekend"
click at [1414, 707] on span "Submit Leave Request" at bounding box center [1373, 707] width 156 height 21
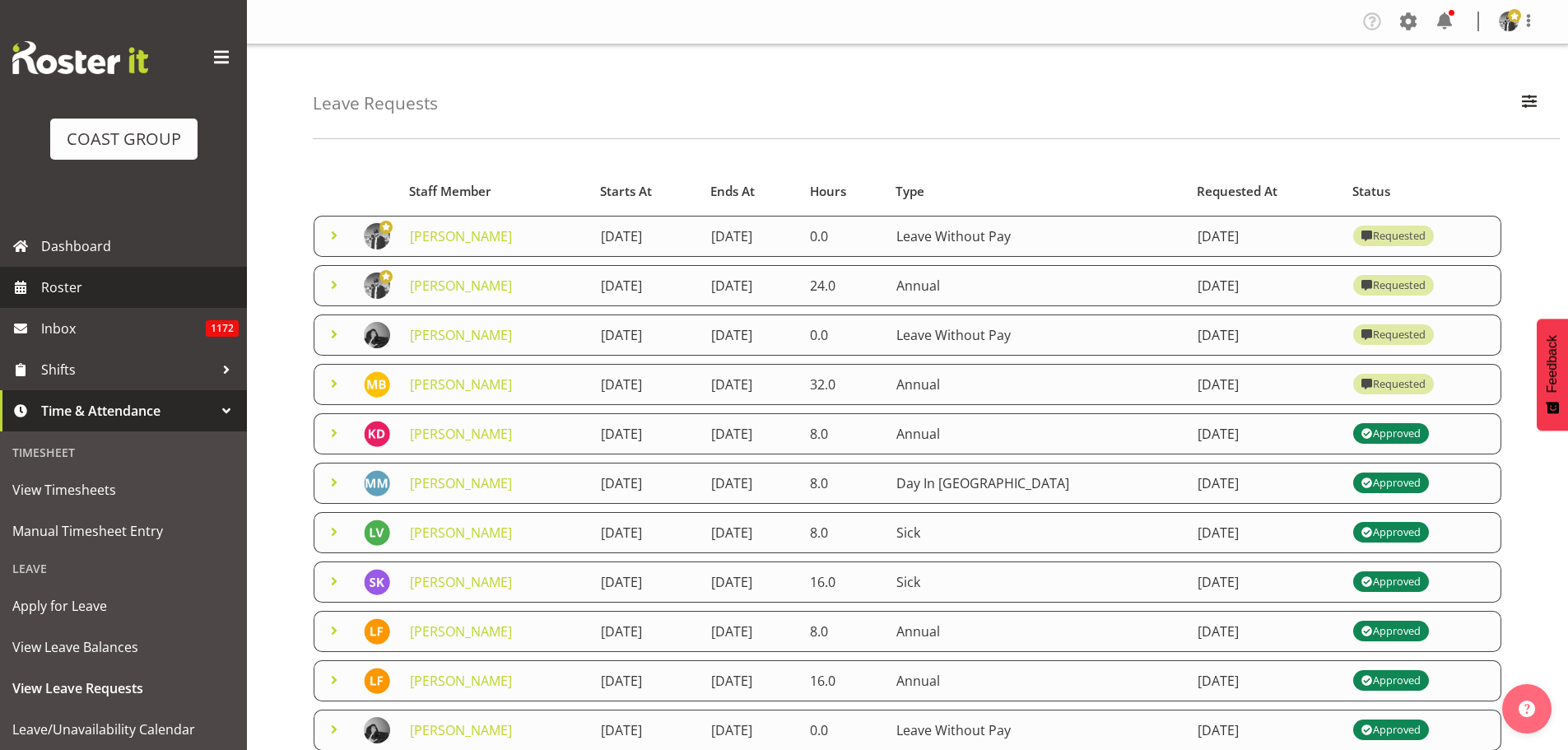
click at [81, 304] on link "Roster" at bounding box center [123, 287] width 247 height 41
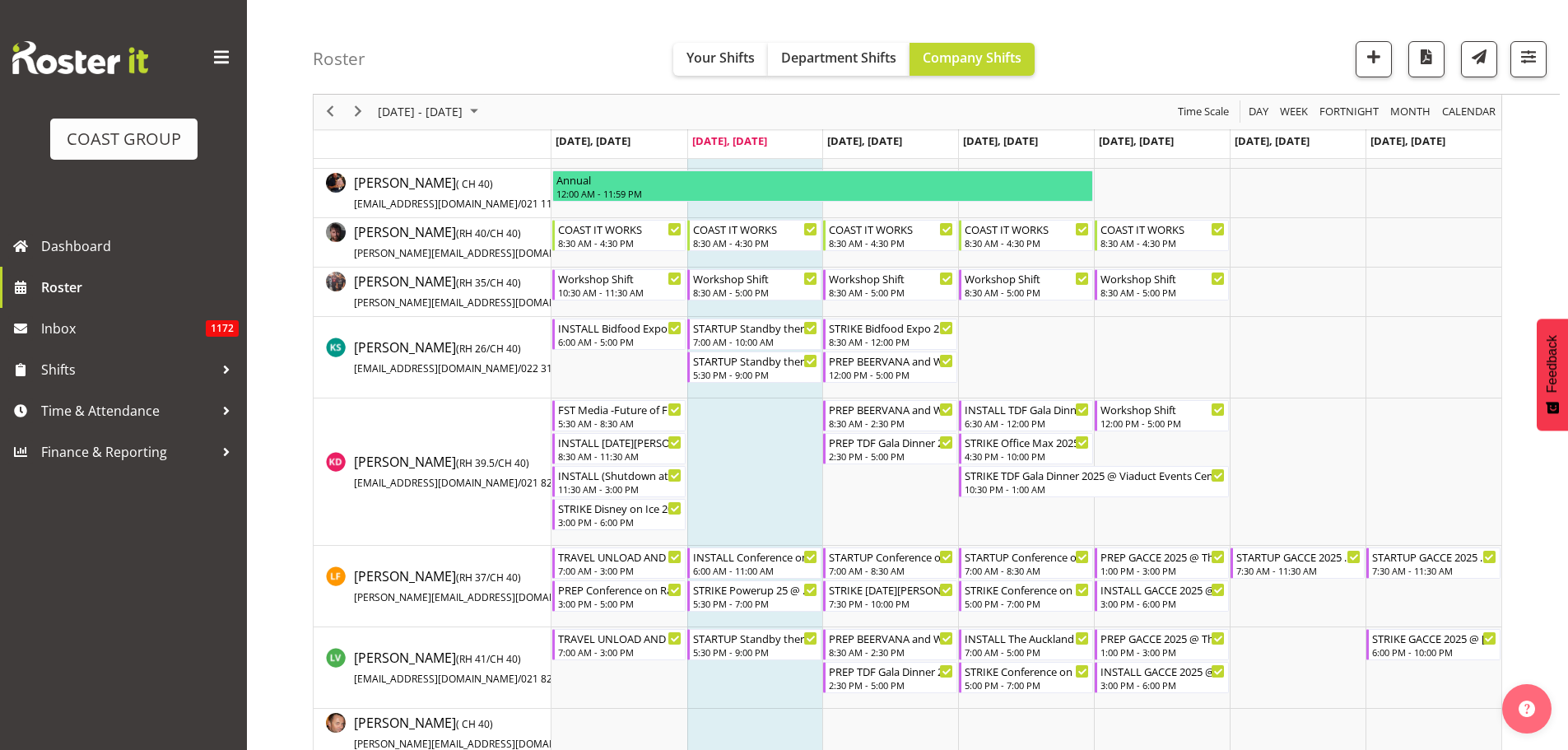
scroll to position [823, 0]
